Goal: Transaction & Acquisition: Purchase product/service

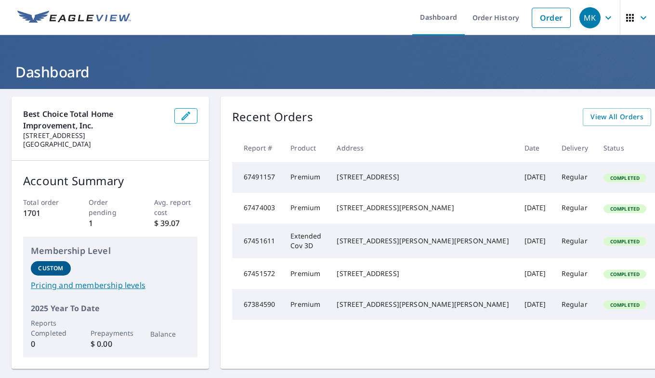
click at [215, 170] on div "Best Choice Total Home Improvement, Inc. [STREET_ADDRESS] Account Summary Total…" at bounding box center [328, 233] width 632 height 272
click at [546, 18] on link "Order" at bounding box center [550, 18] width 39 height 20
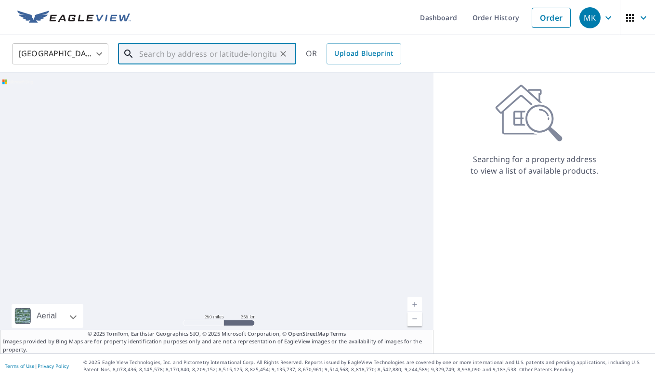
click at [154, 64] on input "text" at bounding box center [207, 53] width 137 height 27
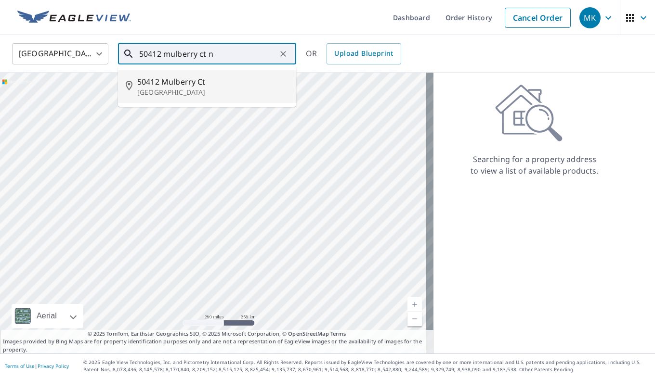
click at [164, 81] on span "50412 Mulberry Ct" at bounding box center [212, 82] width 151 height 12
type input "[STREET_ADDRESS]"
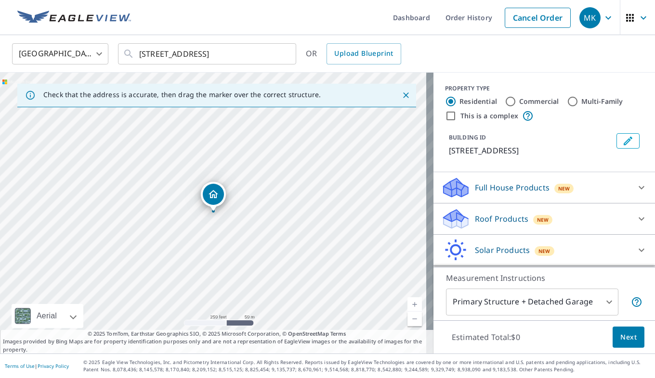
click at [499, 221] on p "Roof Products" at bounding box center [501, 219] width 53 height 12
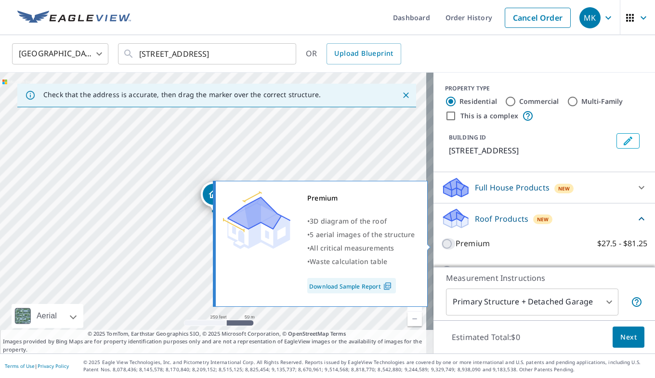
click at [441, 246] on input "Premium $27.5 - $81.25" at bounding box center [448, 244] width 14 height 12
checkbox input "true"
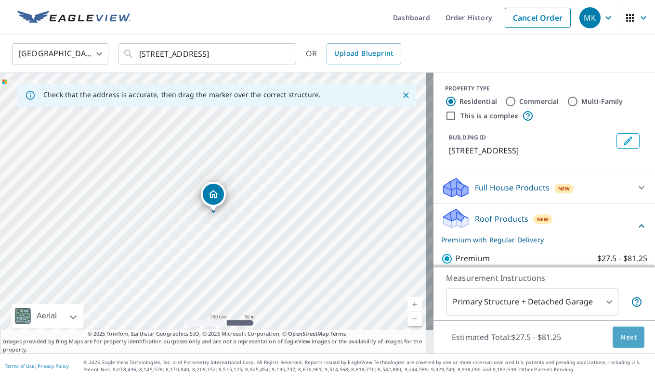
click at [620, 341] on span "Next" at bounding box center [628, 338] width 16 height 12
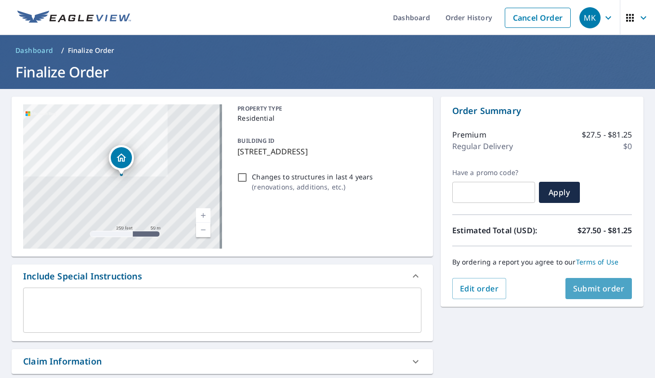
click at [582, 286] on span "Submit order" at bounding box center [599, 289] width 52 height 11
checkbox input "true"
